Goal: Task Accomplishment & Management: Use online tool/utility

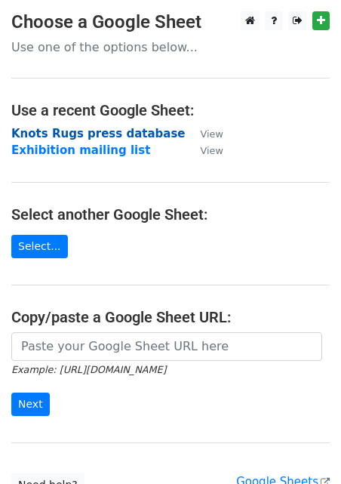
click at [100, 129] on strong "Knots Rugs press database" at bounding box center [98, 134] width 174 height 14
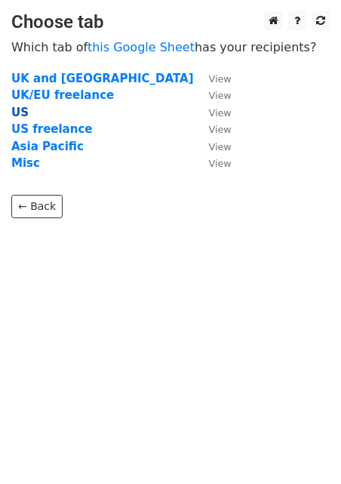
click at [22, 109] on strong "US" at bounding box center [19, 113] width 17 height 14
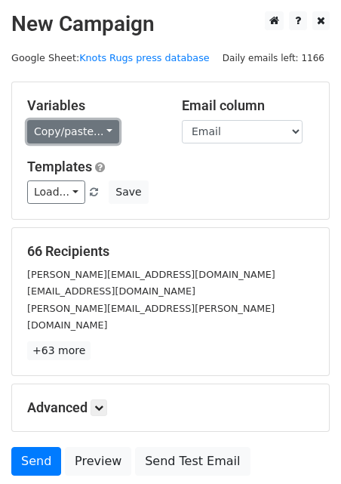
click at [43, 124] on link "Copy/paste..." at bounding box center [73, 131] width 92 height 23
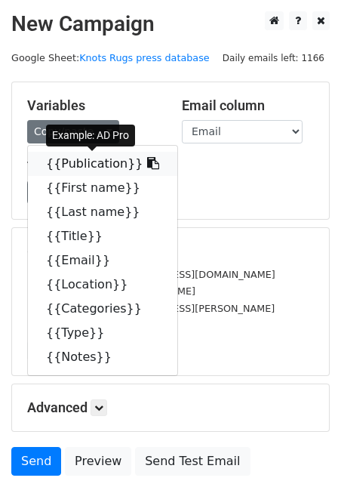
click at [52, 158] on link "{{Publication}}" at bounding box center [102, 164] width 149 height 24
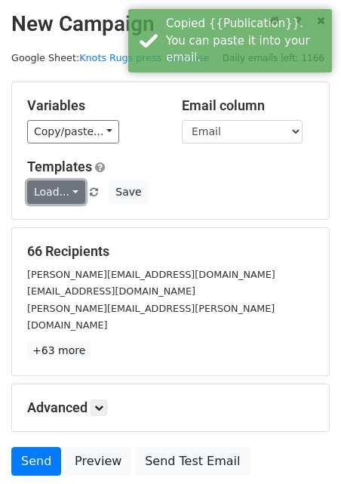
click at [53, 186] on link "Load..." at bounding box center [56, 191] width 58 height 23
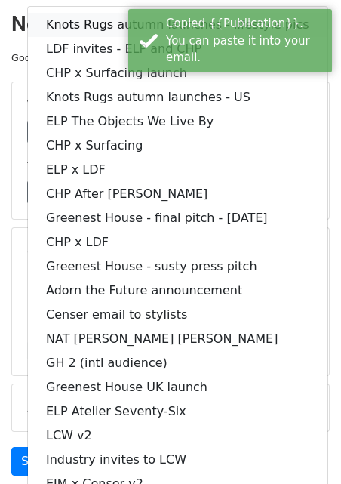
click at [45, 26] on link "Knots Rugs autumn launches - lifestyle pics" at bounding box center [177, 25] width 299 height 24
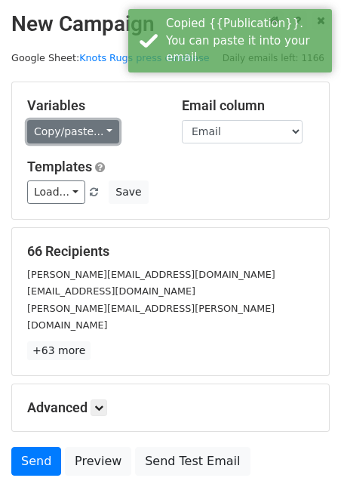
click at [55, 129] on link "Copy/paste..." at bounding box center [73, 131] width 92 height 23
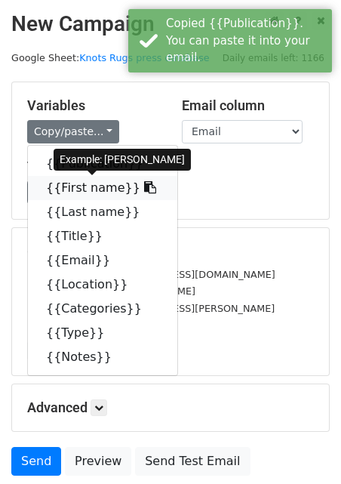
click at [58, 179] on link "{{First name}}" at bounding box center [102, 188] width 149 height 24
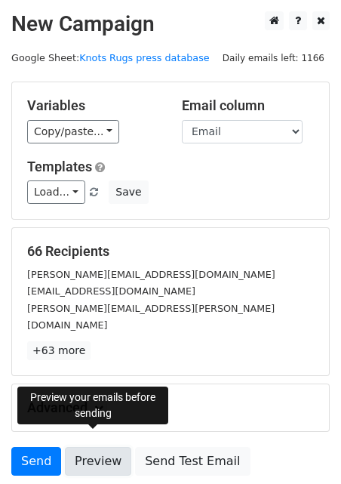
click at [89, 447] on link "Preview" at bounding box center [98, 461] width 66 height 29
click at [86, 447] on link "Preview" at bounding box center [98, 461] width 66 height 29
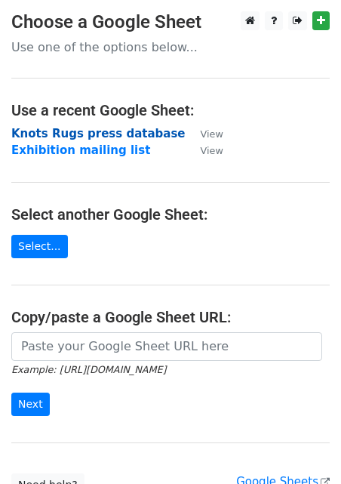
click at [65, 134] on strong "Knots Rugs press database" at bounding box center [98, 134] width 174 height 14
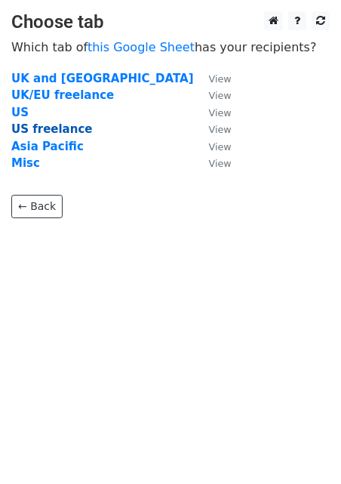
click at [54, 127] on strong "US freelance" at bounding box center [51, 129] width 81 height 14
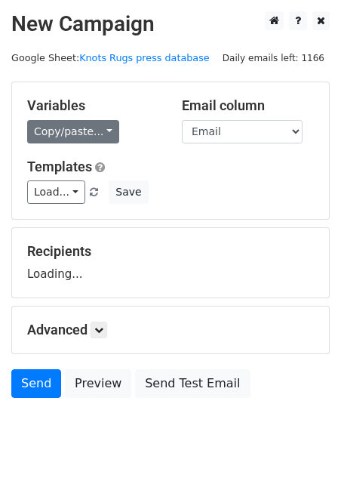
click at [69, 134] on link "Copy/paste..." at bounding box center [73, 131] width 92 height 23
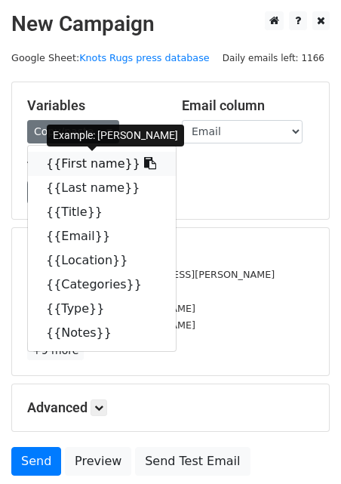
click at [70, 161] on link "{{First name}}" at bounding box center [102, 164] width 148 height 24
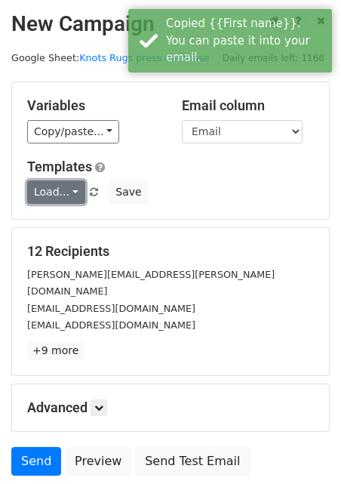
click at [52, 189] on link "Load..." at bounding box center [56, 191] width 58 height 23
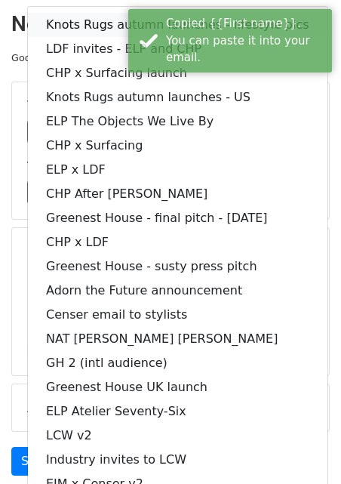
click at [51, 30] on link "Knots Rugs autumn launches - lifestyle pics" at bounding box center [177, 25] width 299 height 24
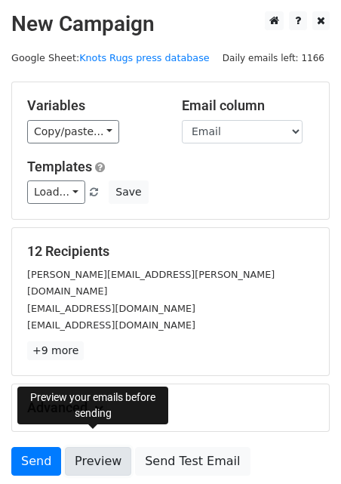
click at [99, 454] on link "Preview" at bounding box center [98, 461] width 66 height 29
